Goal: Share content

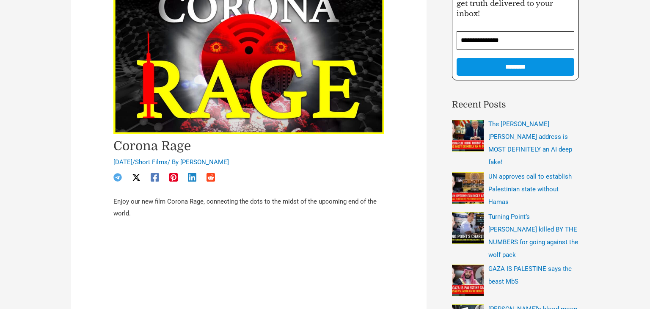
scroll to position [170, 0]
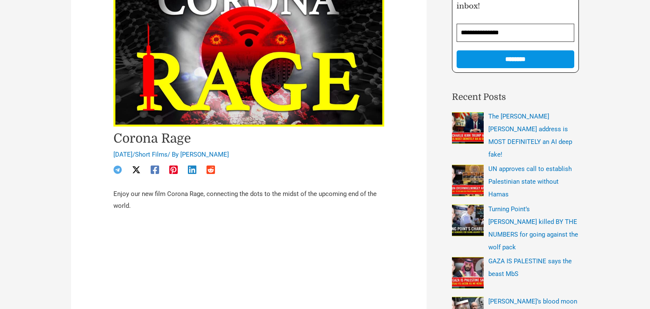
click at [135, 168] on icon "Twitter / X" at bounding box center [136, 169] width 8 height 7
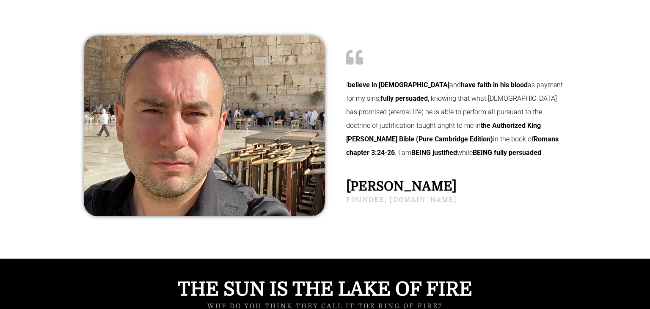
scroll to position [313, 0]
